Goal: Navigation & Orientation: Find specific page/section

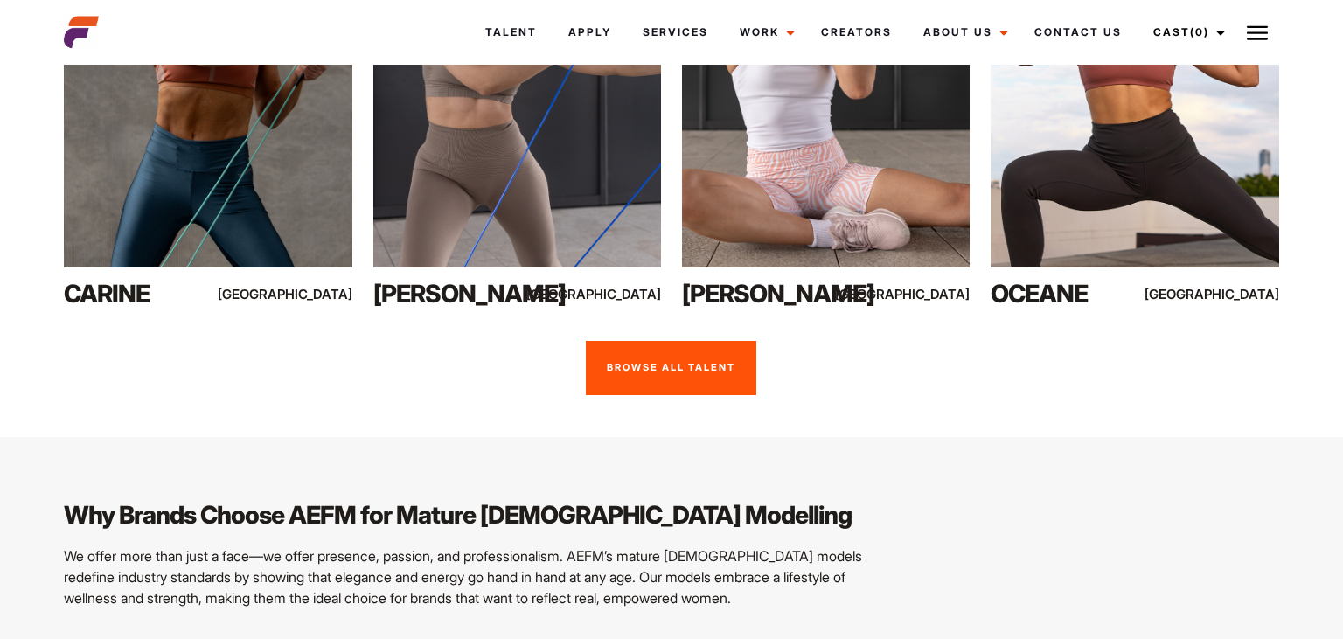
scroll to position [1492, 0]
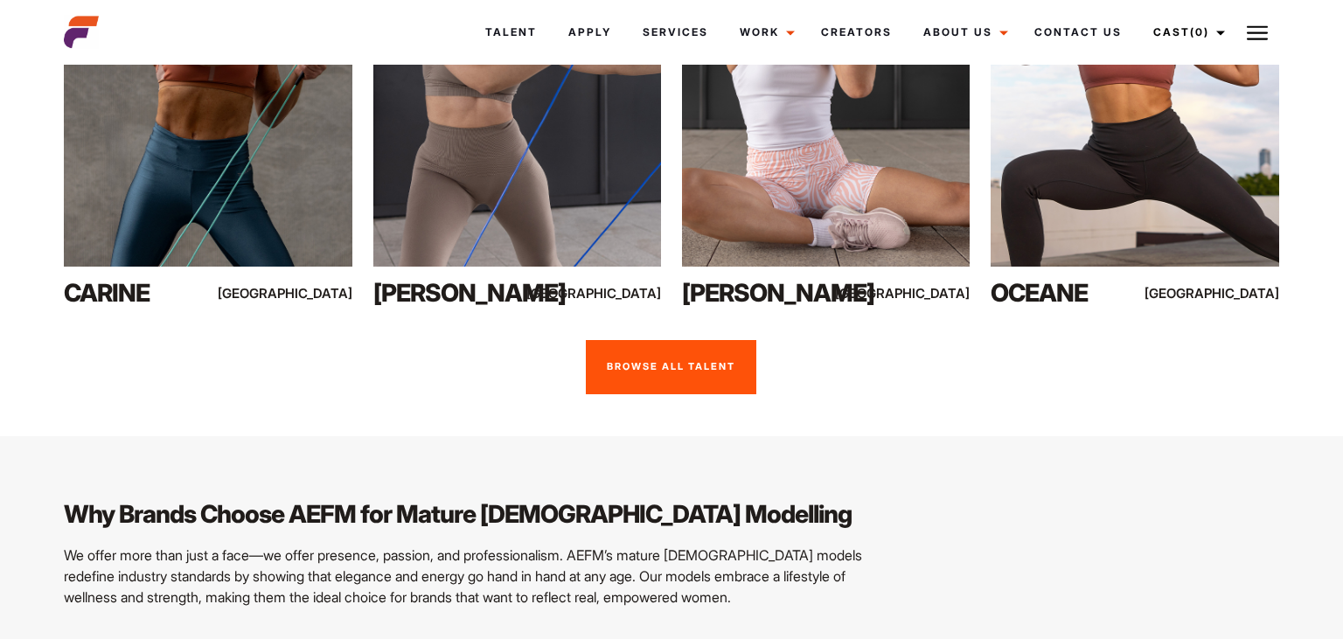
click at [706, 340] on link "Browse all talent" at bounding box center [671, 367] width 171 height 54
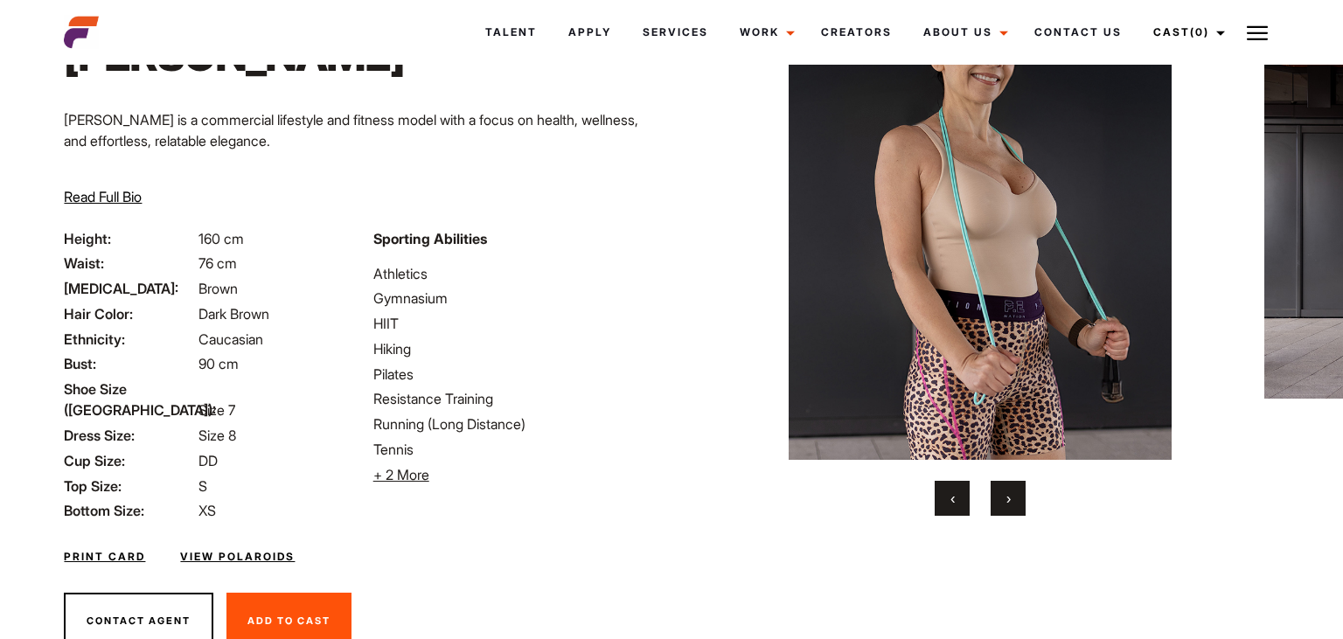
scroll to position [19, 0]
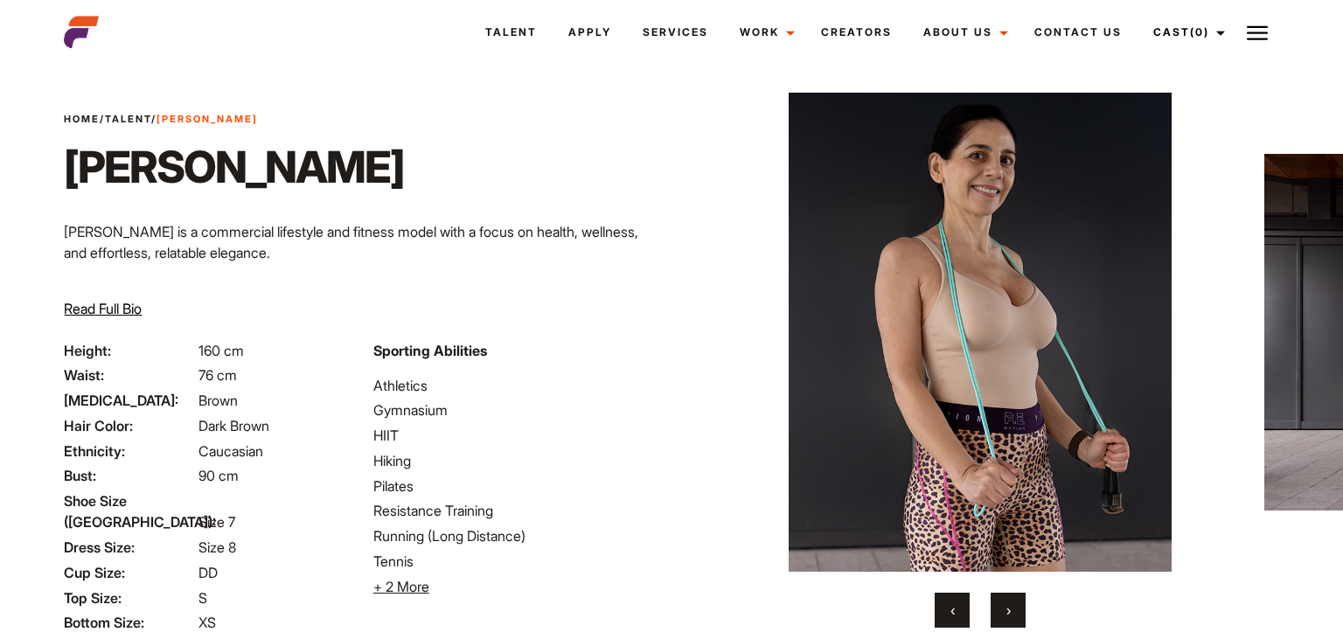
click at [1020, 610] on button "›" at bounding box center [1008, 610] width 35 height 35
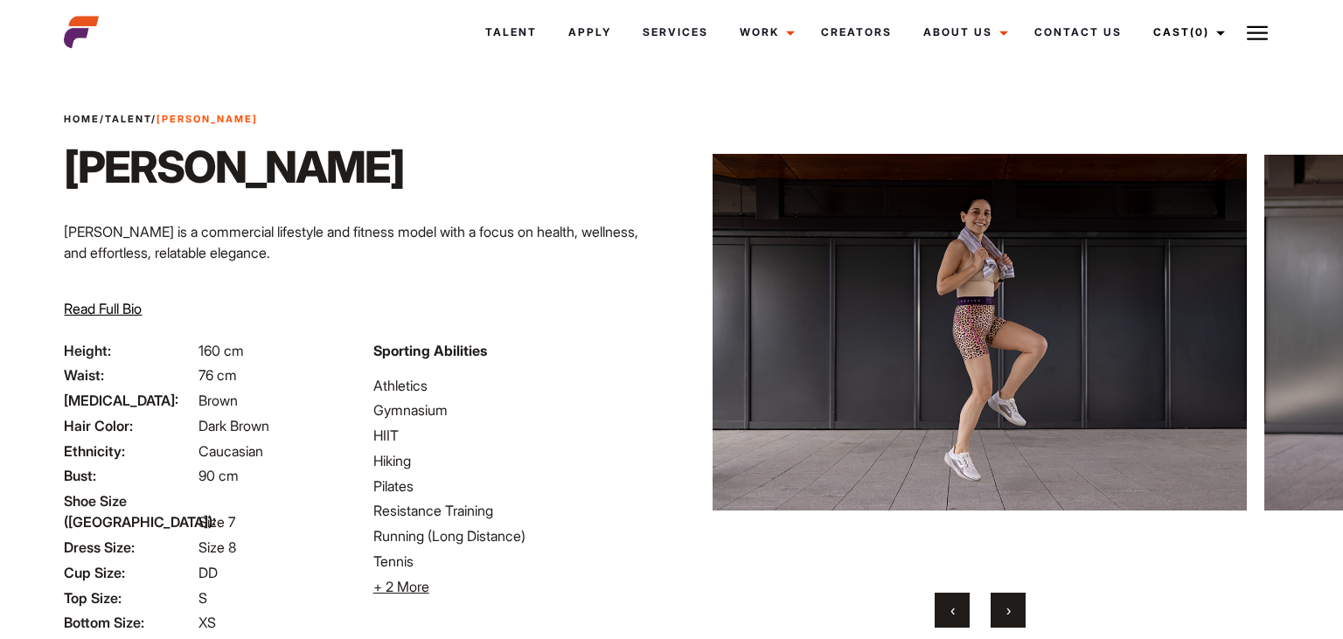
click at [1020, 610] on button "›" at bounding box center [1008, 610] width 35 height 35
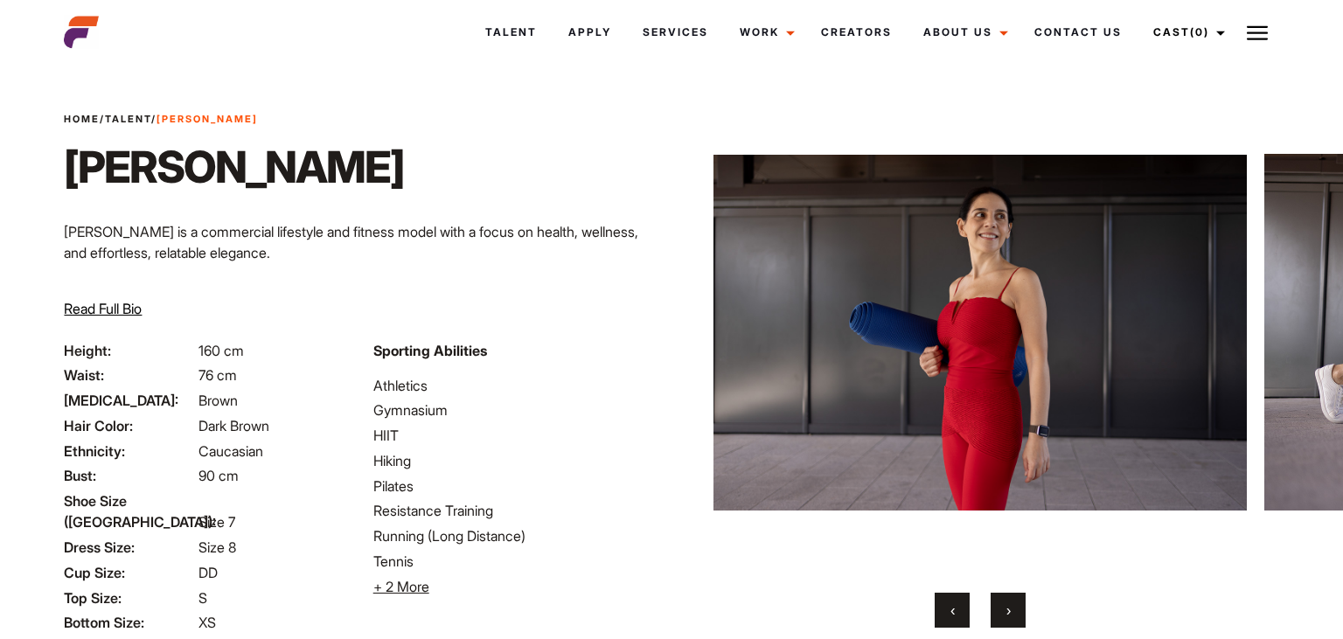
click at [1020, 610] on button "›" at bounding box center [1008, 610] width 35 height 35
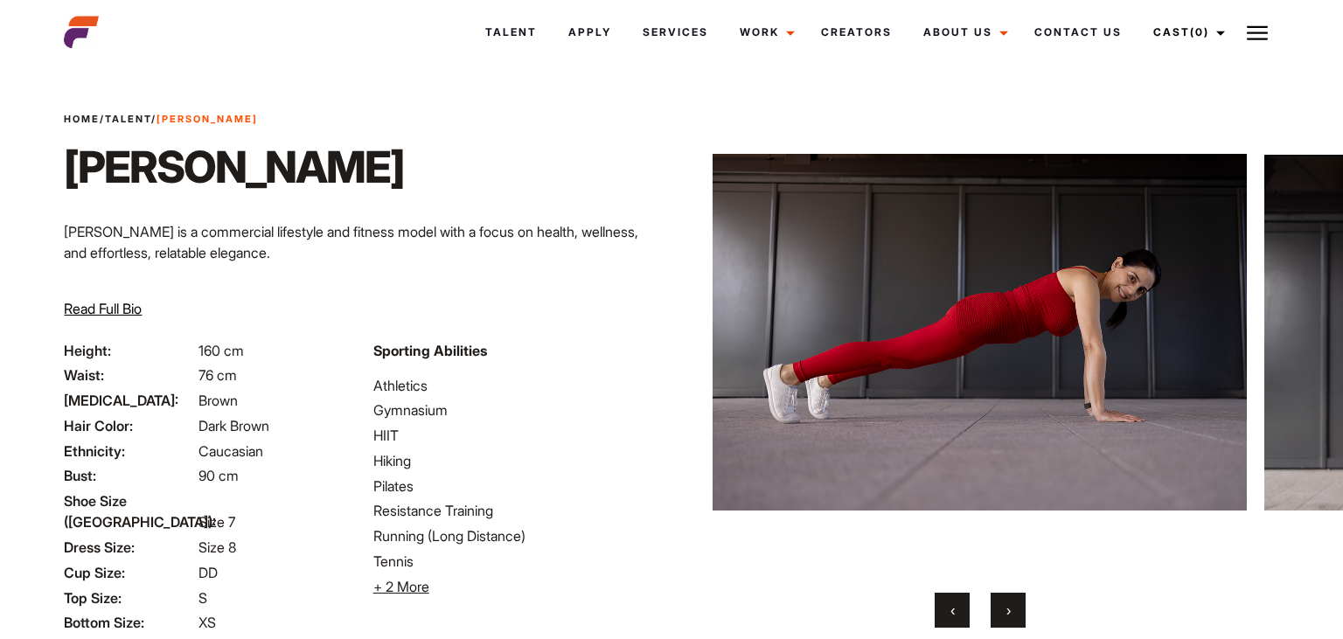
click at [1020, 610] on button "›" at bounding box center [1008, 610] width 35 height 35
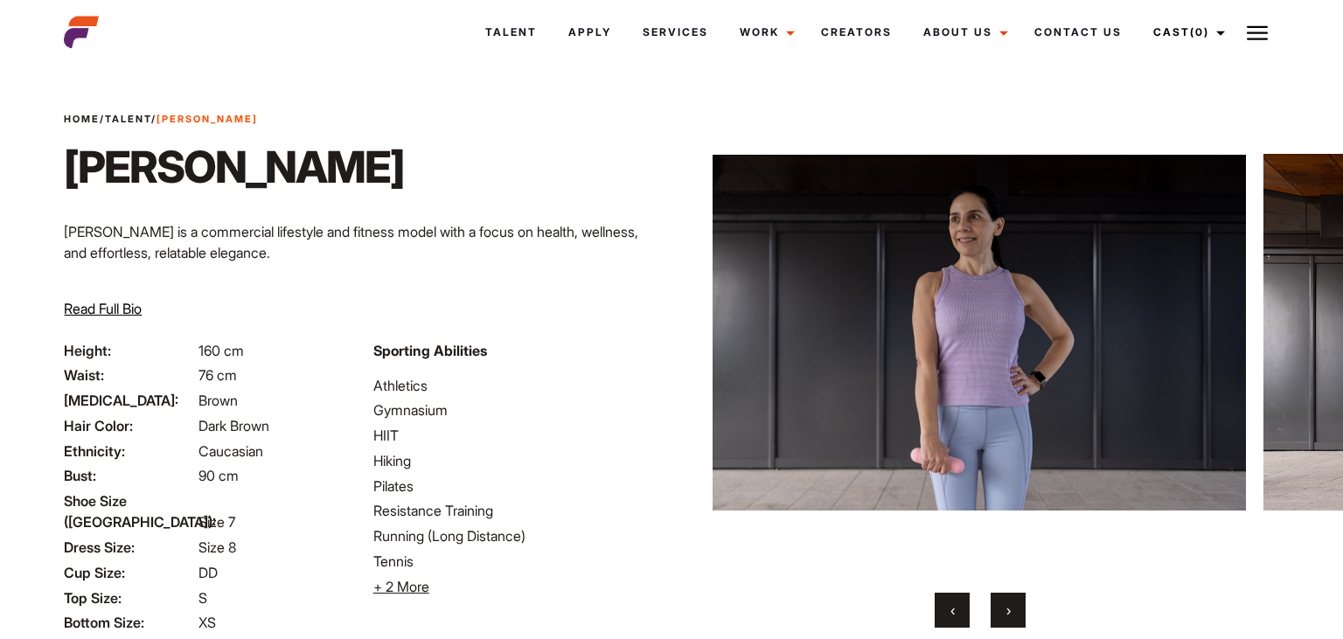
click at [1020, 610] on button "›" at bounding box center [1008, 610] width 35 height 35
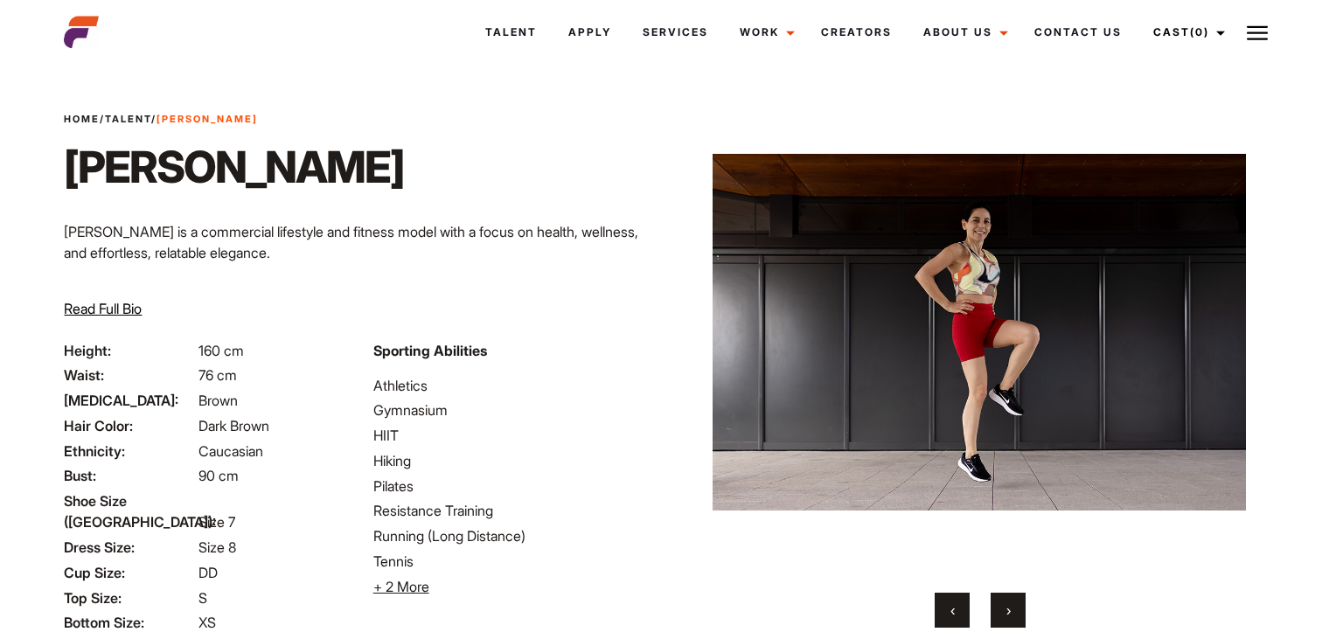
click at [1020, 610] on button "›" at bounding box center [1008, 610] width 35 height 35
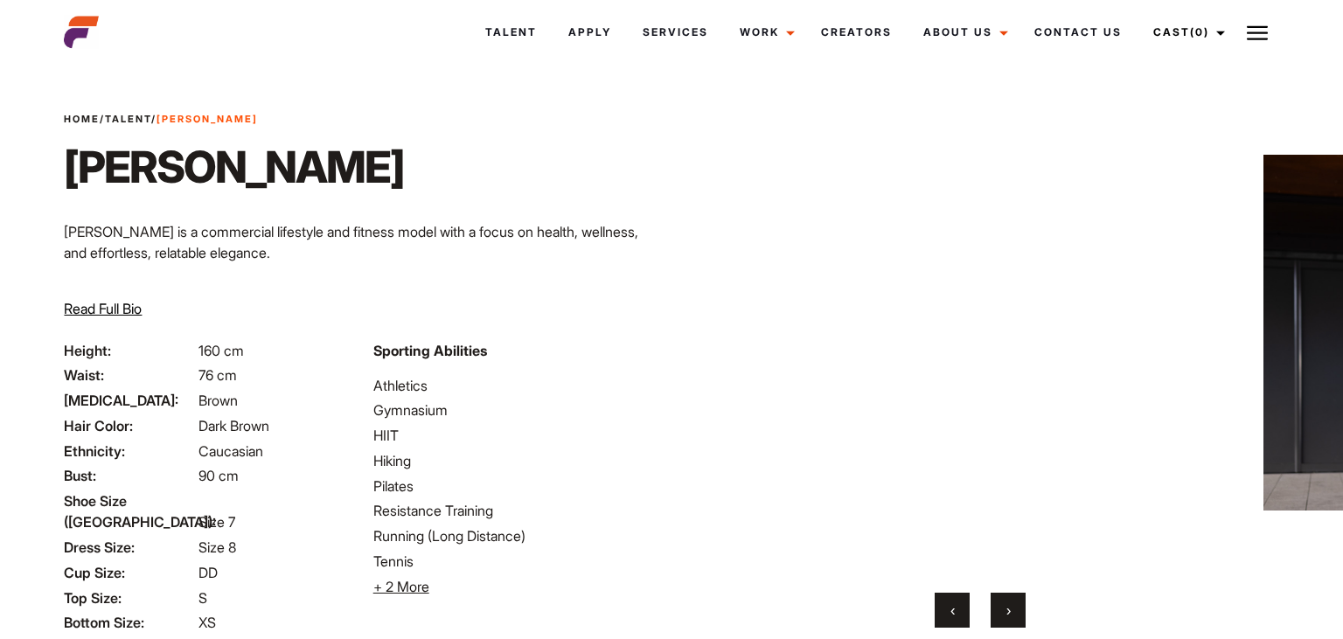
click at [1020, 610] on button "›" at bounding box center [1008, 610] width 35 height 35
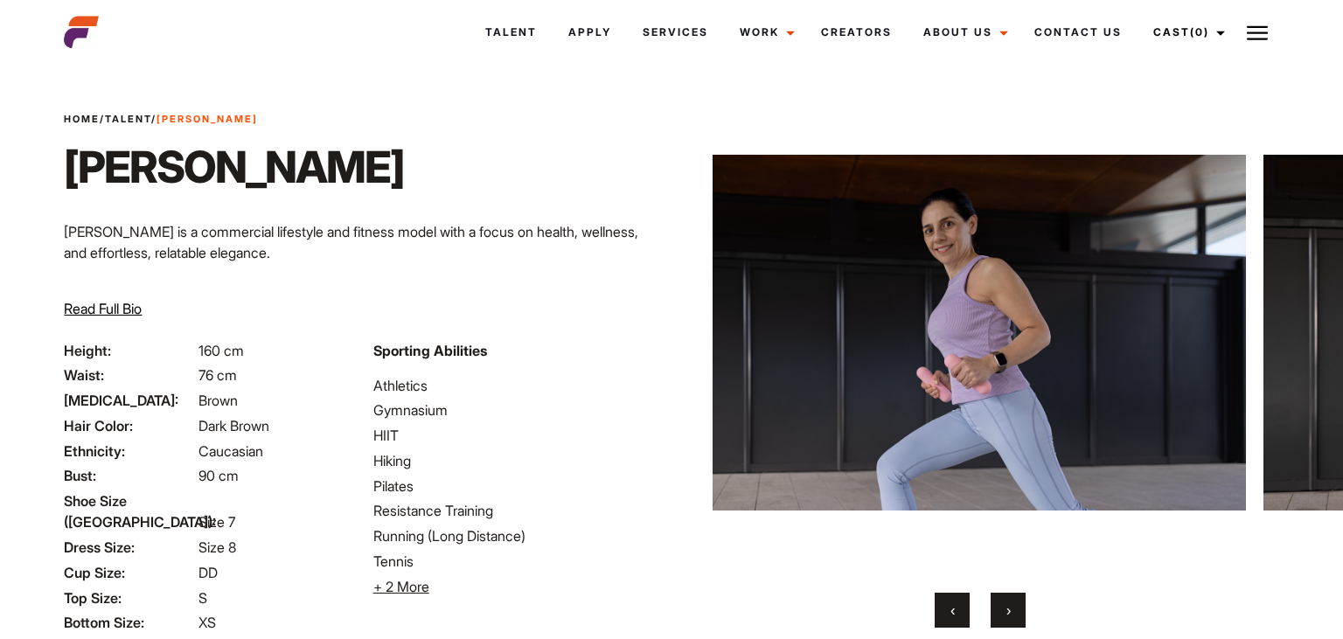
click at [1020, 610] on button "›" at bounding box center [1008, 610] width 35 height 35
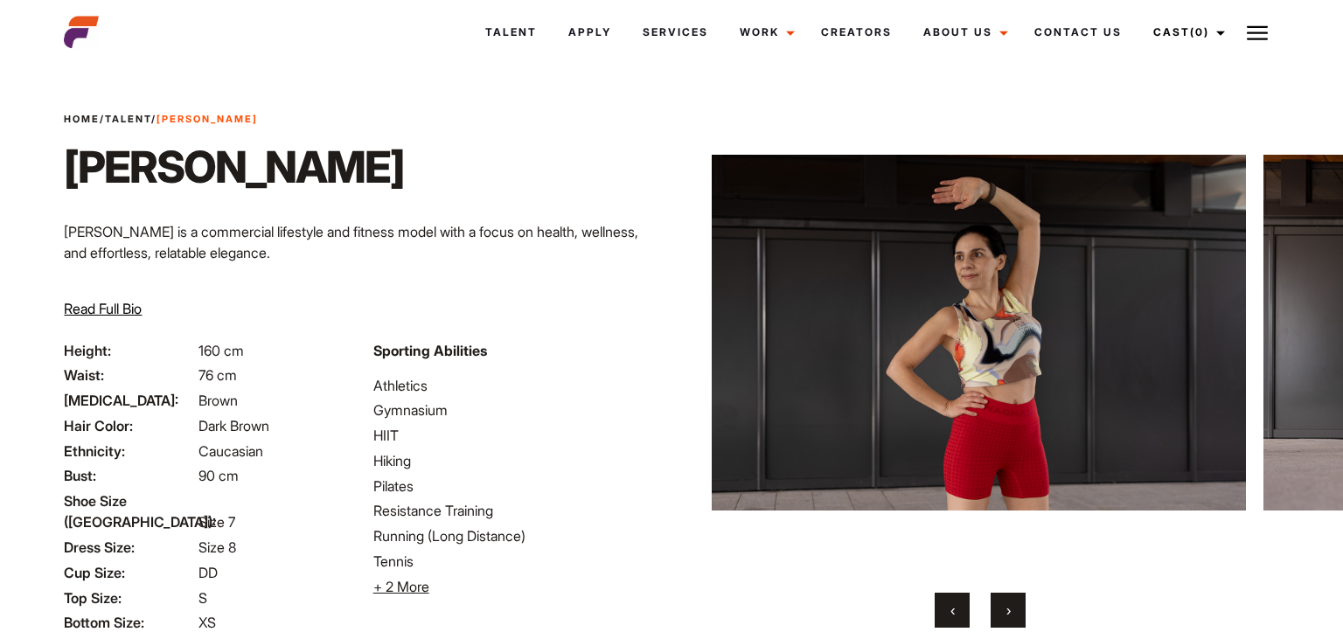
click at [1020, 610] on button "›" at bounding box center [1008, 610] width 35 height 35
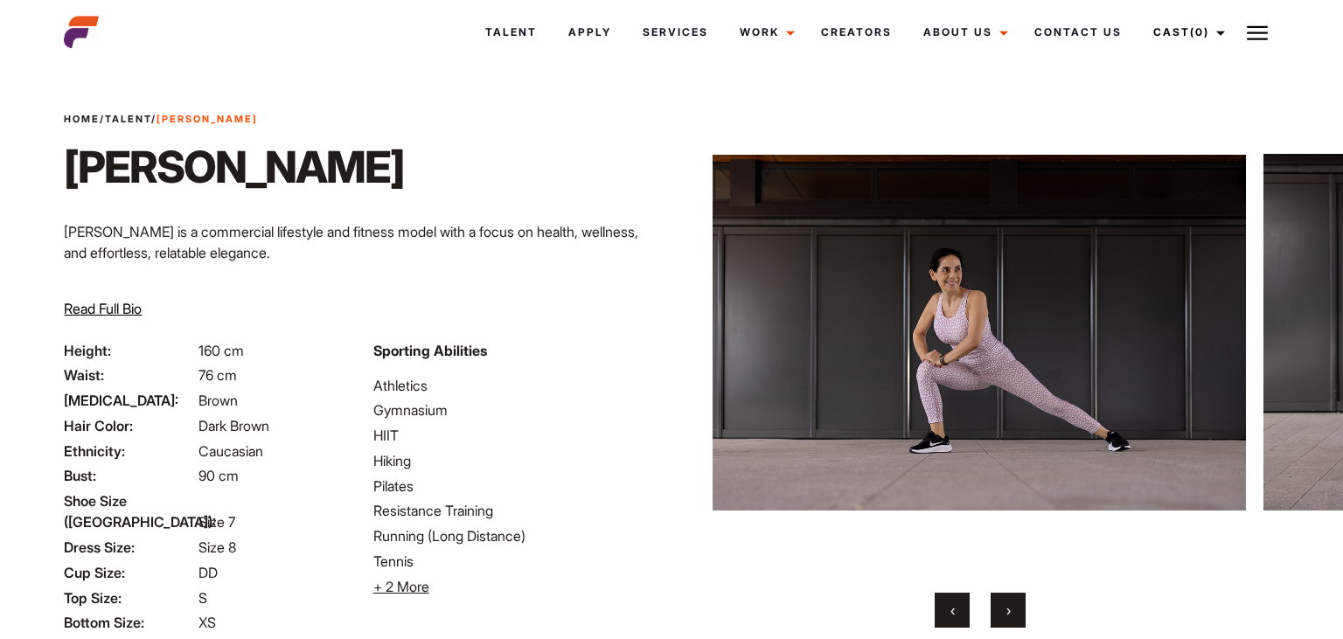
click at [1020, 610] on button "›" at bounding box center [1008, 610] width 35 height 35
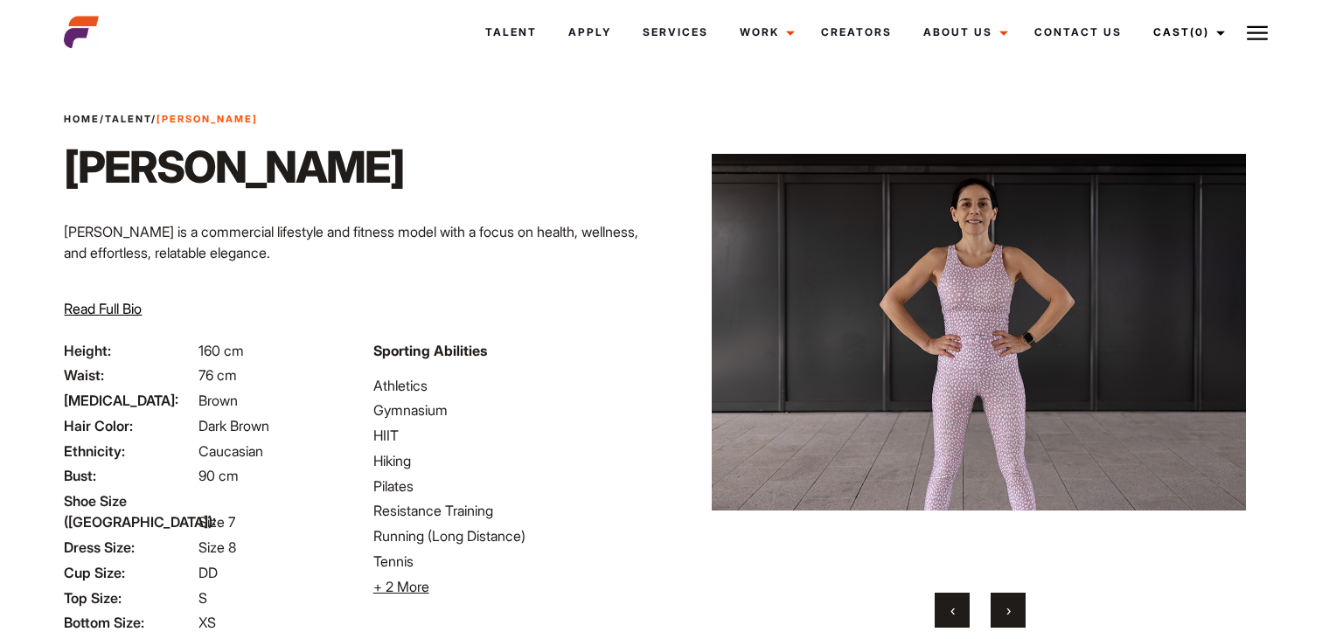
click at [1020, 610] on button "›" at bounding box center [1008, 610] width 35 height 35
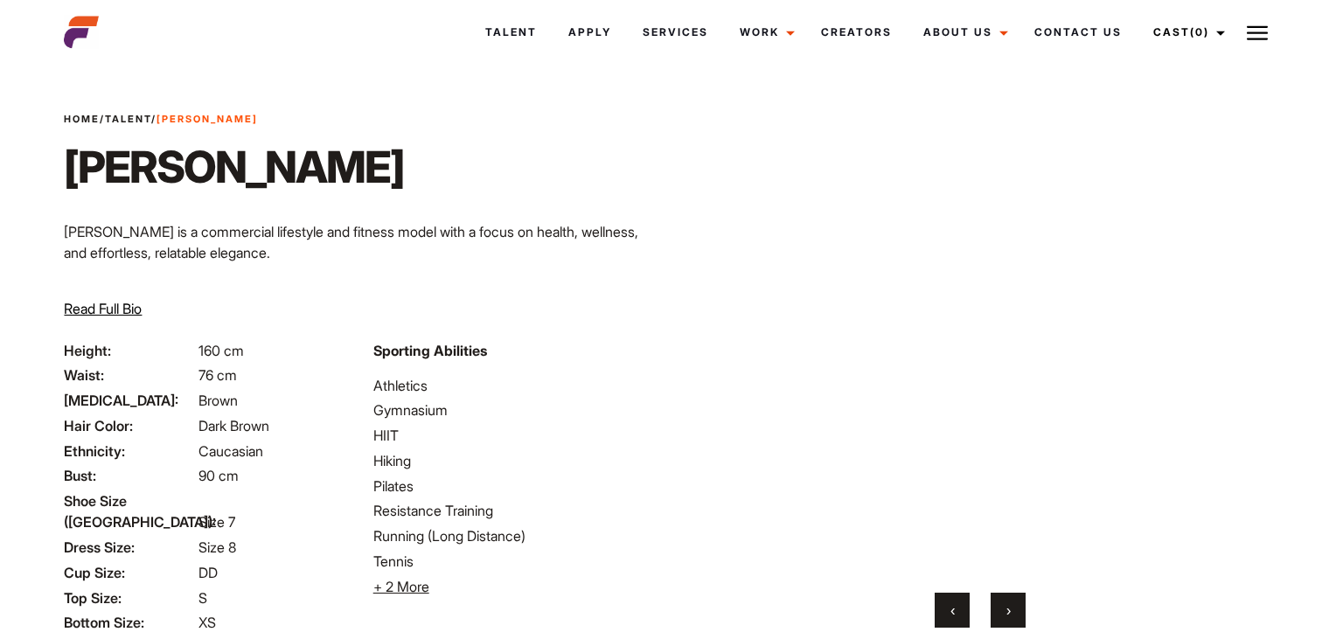
click at [1020, 610] on button "›" at bounding box center [1008, 610] width 35 height 35
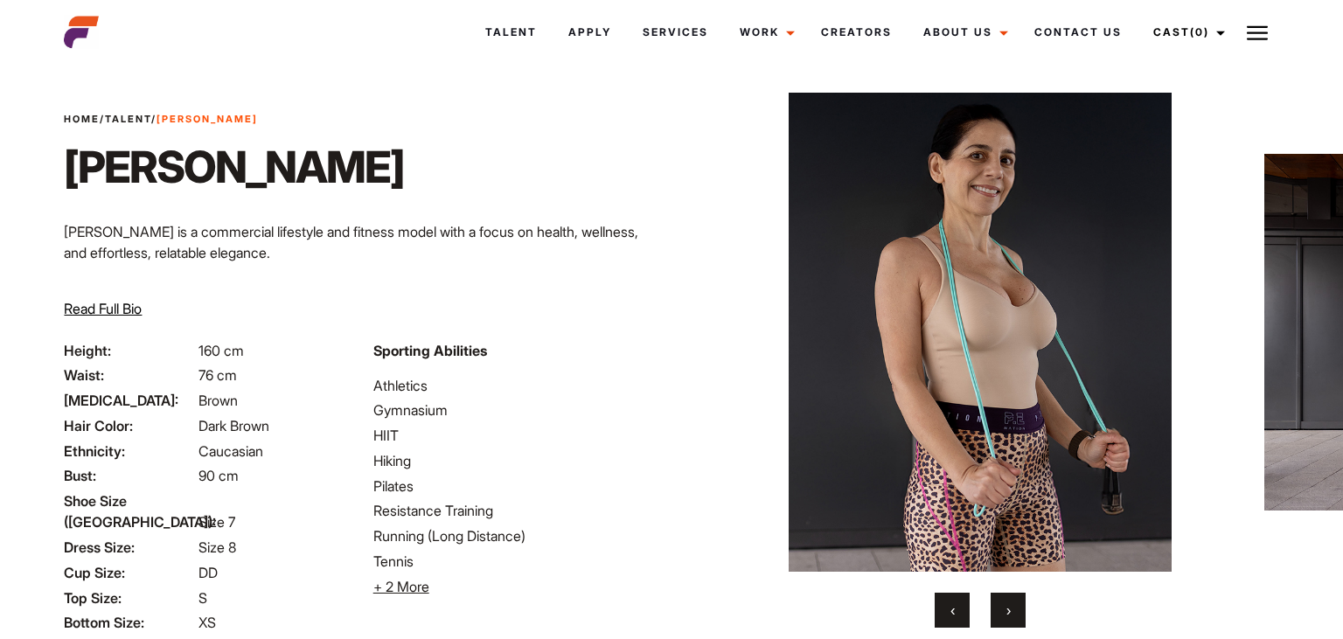
click at [1020, 610] on button "›" at bounding box center [1008, 610] width 35 height 35
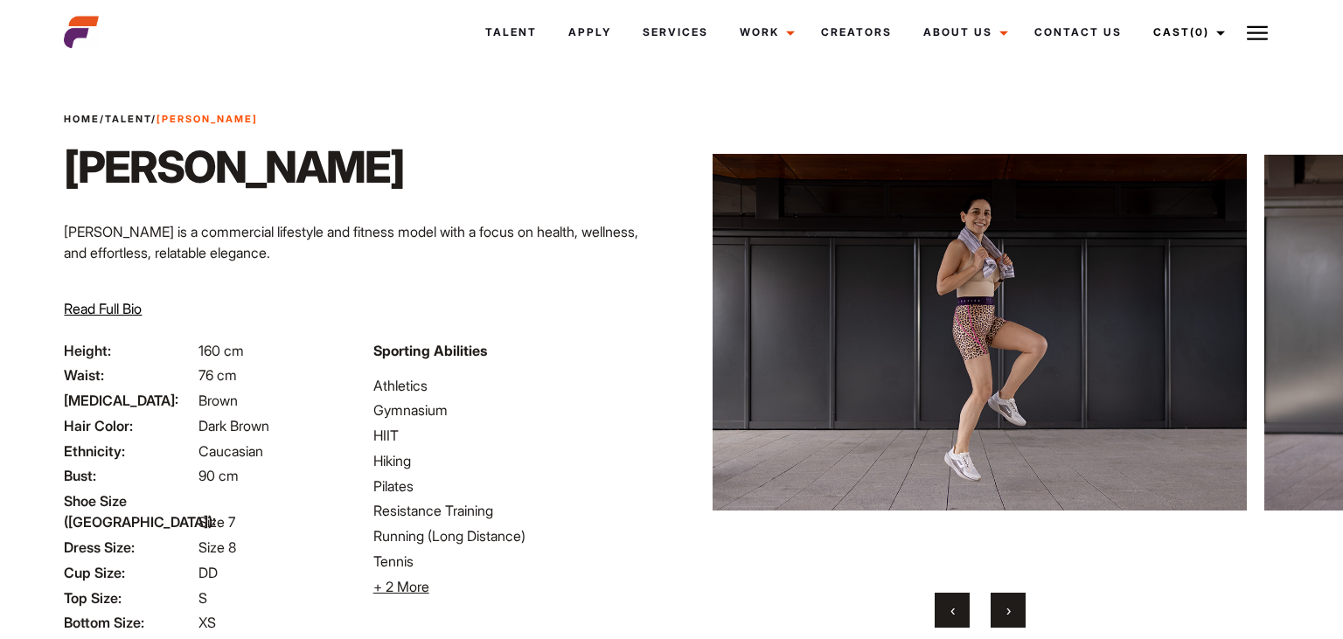
scroll to position [176, 0]
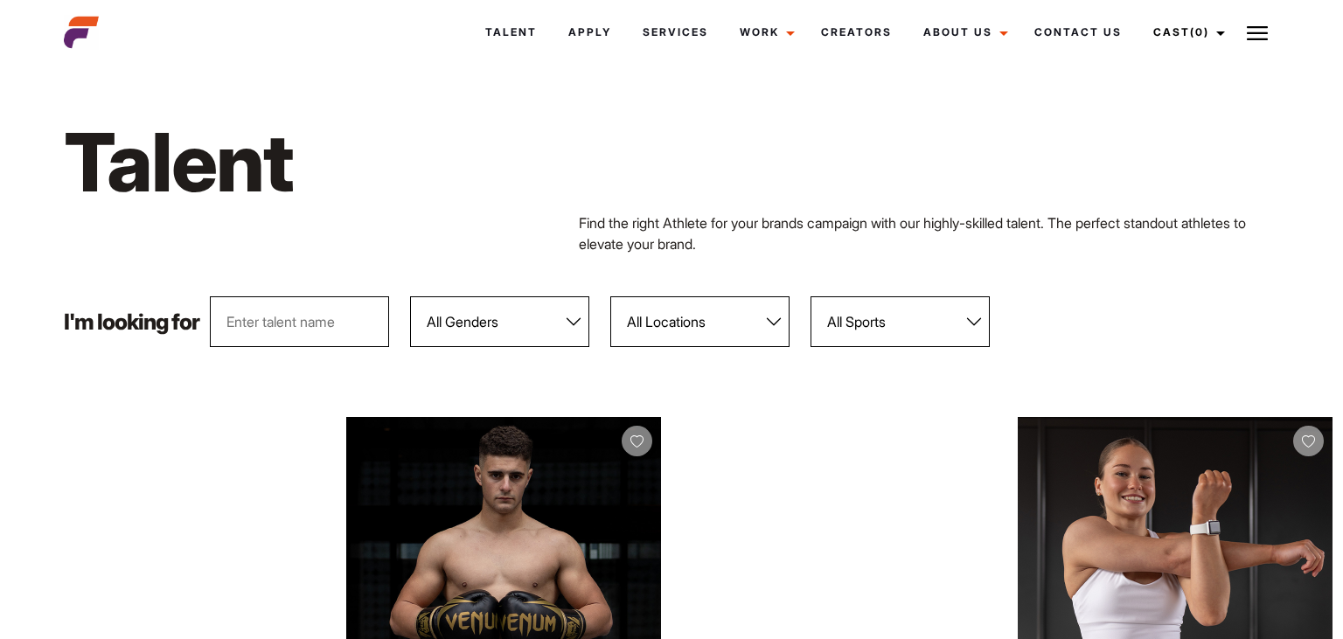
click at [410, 296] on select "All Genders [DEMOGRAPHIC_DATA] [DEMOGRAPHIC_DATA]" at bounding box center [499, 321] width 179 height 51
select select "104"
click option "[DEMOGRAPHIC_DATA]" at bounding box center [0, 0] width 0 height 0
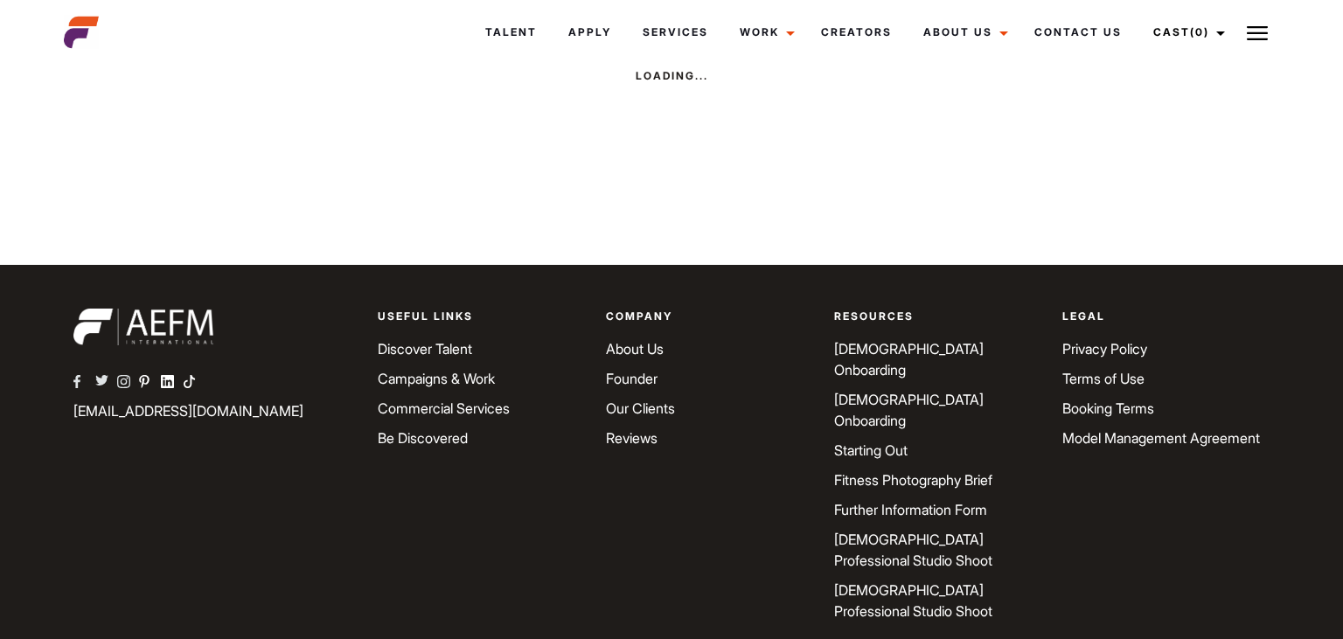
scroll to position [4414, 0]
